Goal: Information Seeking & Learning: Find specific fact

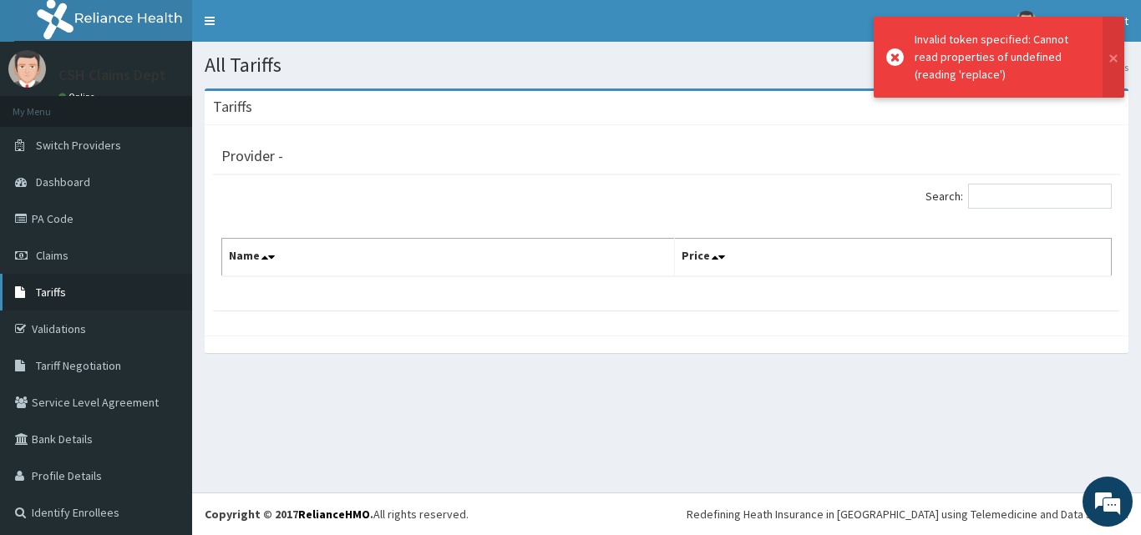
click at [51, 285] on span "Tariffs" at bounding box center [51, 292] width 30 height 15
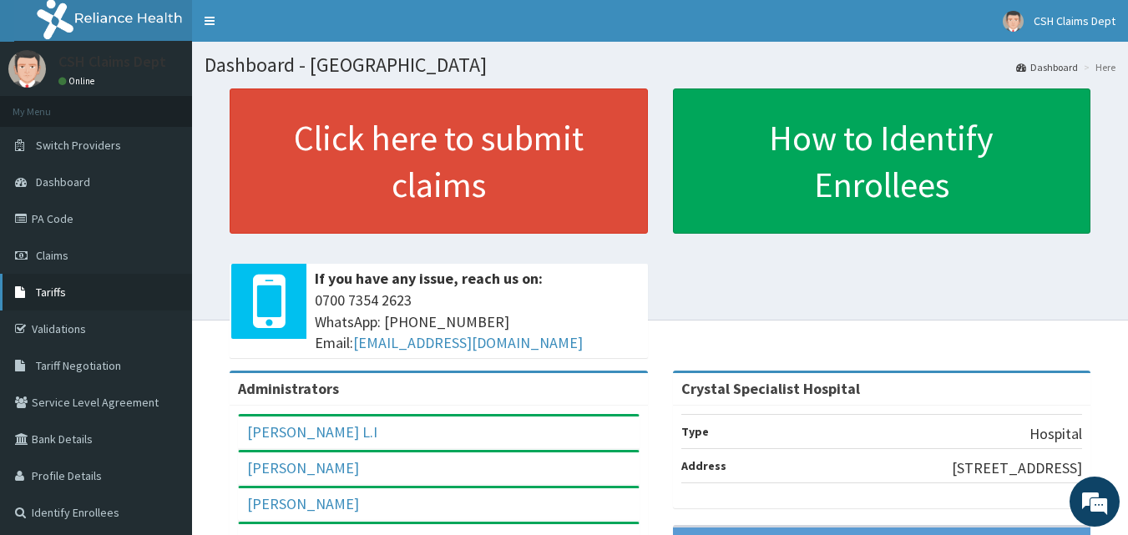
click at [44, 292] on span "Tariffs" at bounding box center [51, 292] width 30 height 15
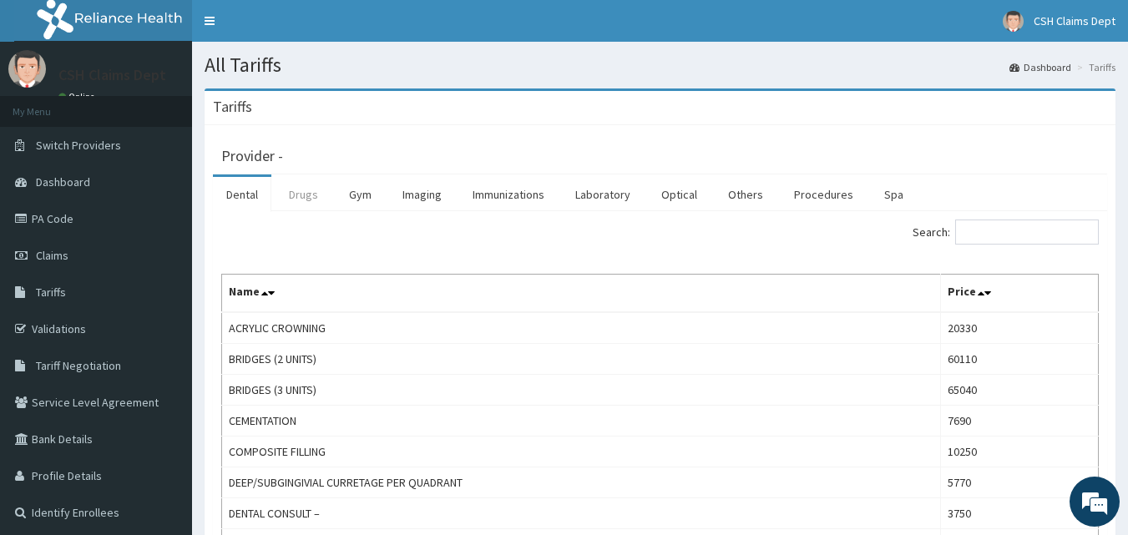
click at [315, 198] on link "Drugs" at bounding box center [304, 194] width 56 height 35
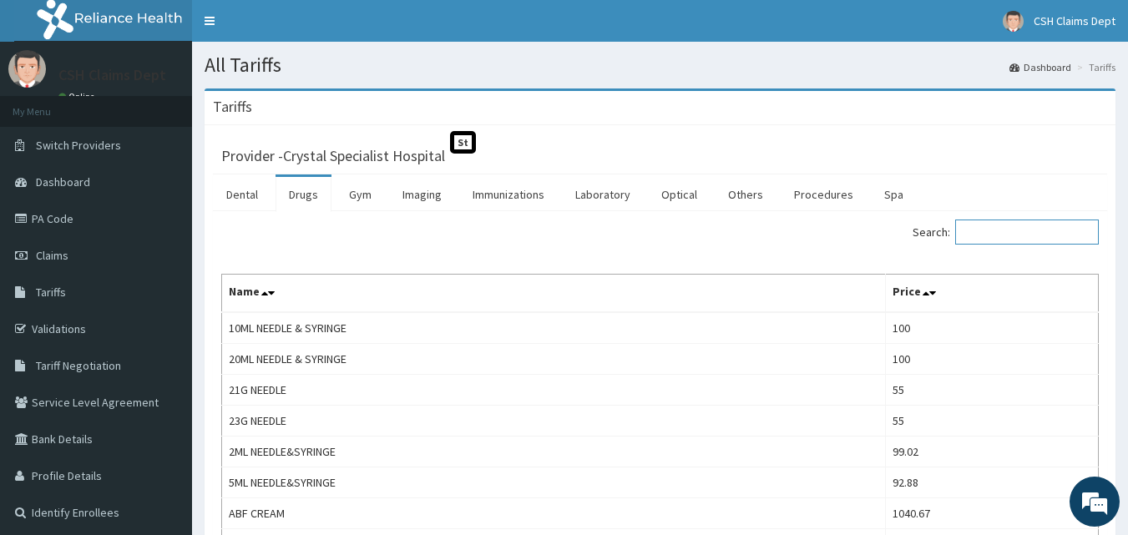
click at [985, 233] on input "Search:" at bounding box center [1027, 232] width 144 height 25
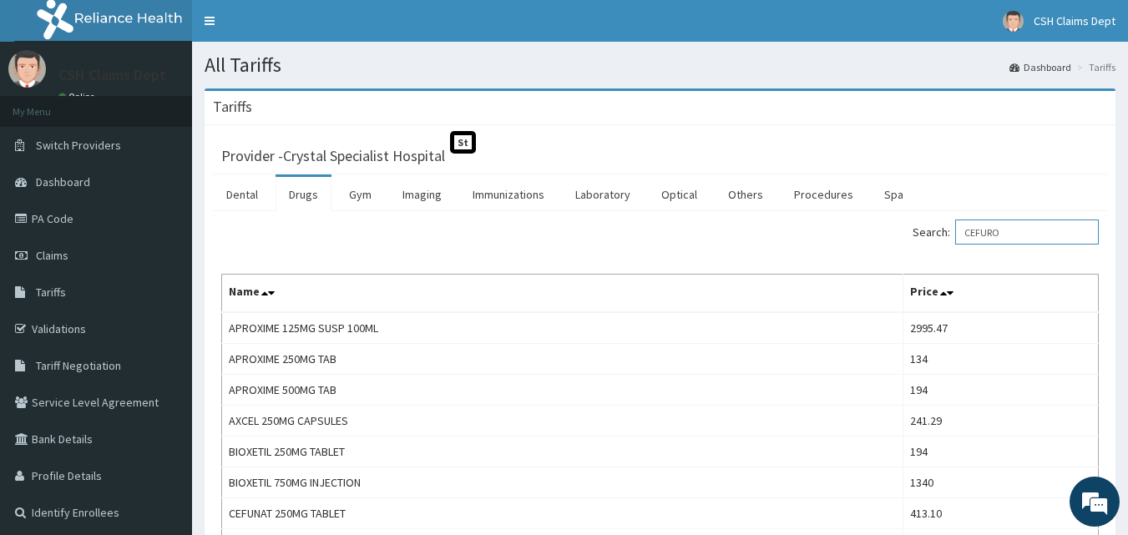
drag, startPoint x: 1032, startPoint y: 233, endPoint x: 891, endPoint y: 231, distance: 141.1
click at [891, 232] on div "Search: CEFURO" at bounding box center [886, 234] width 427 height 29
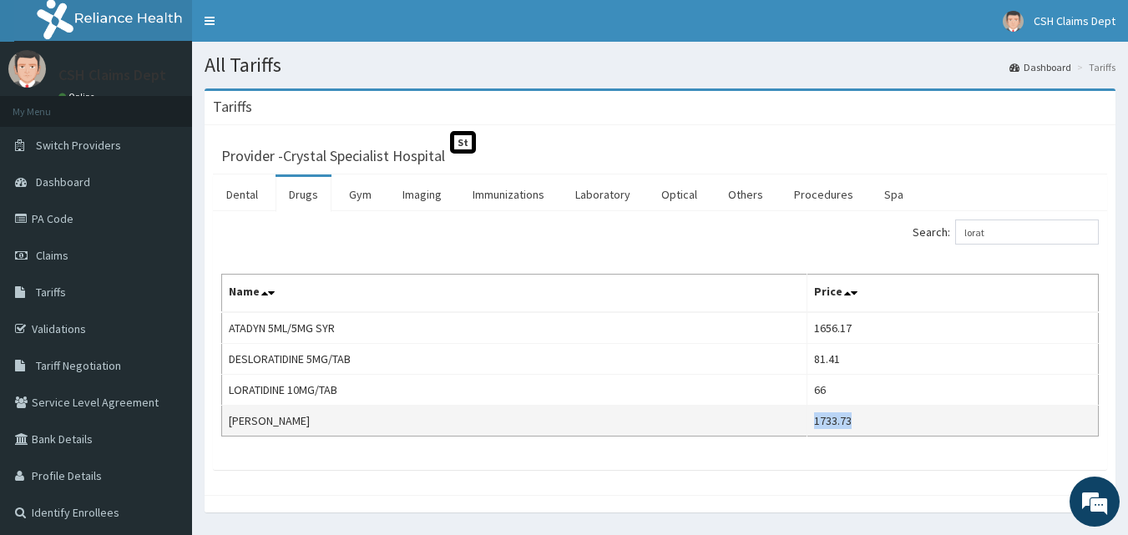
drag, startPoint x: 874, startPoint y: 423, endPoint x: 823, endPoint y: 428, distance: 52.1
click at [823, 428] on td "1733.73" at bounding box center [952, 421] width 291 height 31
copy td "1733.73"
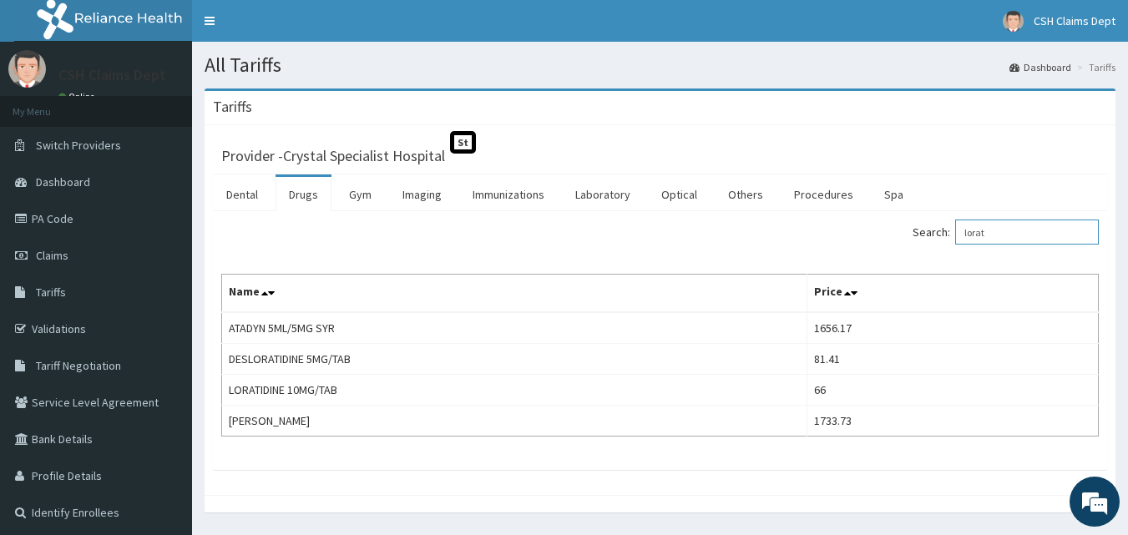
drag, startPoint x: 984, startPoint y: 225, endPoint x: 908, endPoint y: 225, distance: 76.0
click at [910, 225] on div "Search: lorat" at bounding box center [886, 234] width 427 height 29
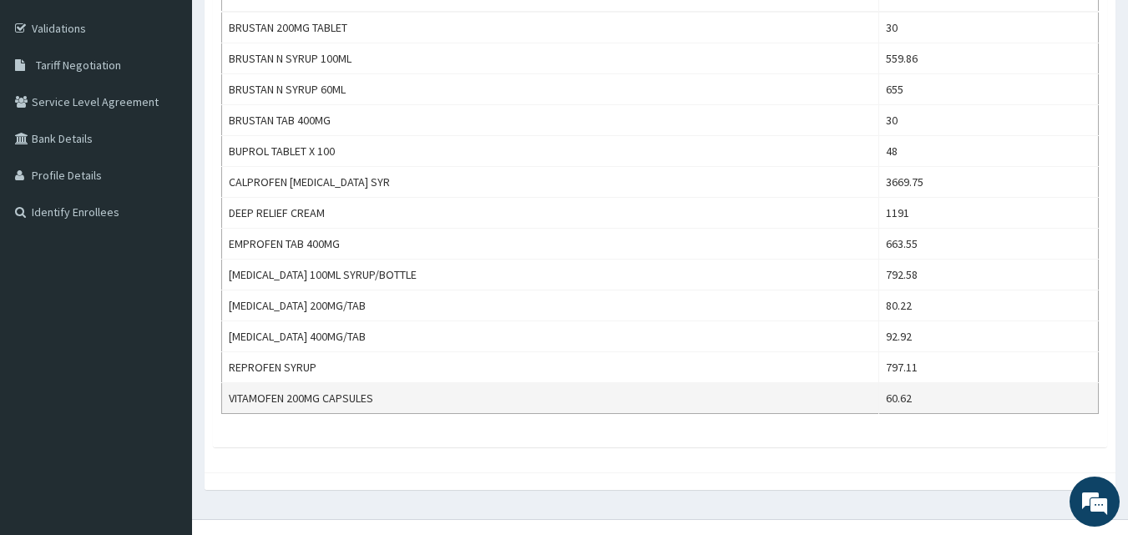
scroll to position [327, 0]
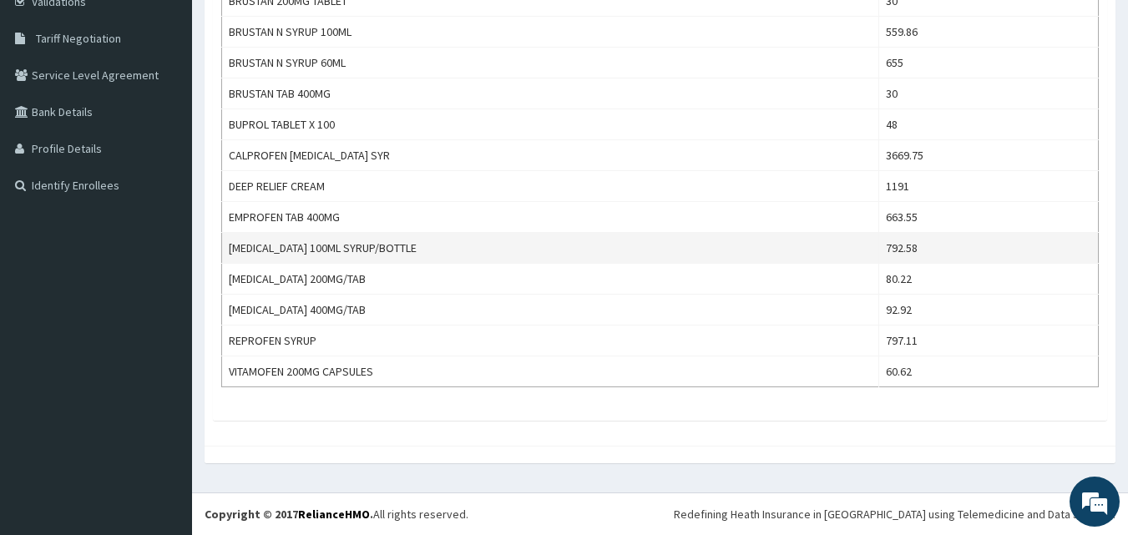
type input "ibupro"
drag, startPoint x: 909, startPoint y: 246, endPoint x: 875, endPoint y: 253, distance: 34.2
click at [878, 253] on td "792.58" at bounding box center [988, 248] width 220 height 31
copy td "792.58"
